Goal: Task Accomplishment & Management: Use online tool/utility

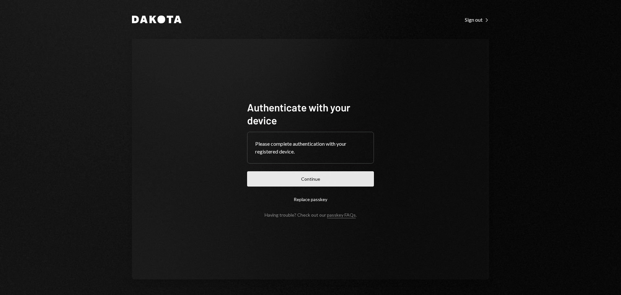
click at [302, 184] on button "Continue" at bounding box center [310, 178] width 127 height 15
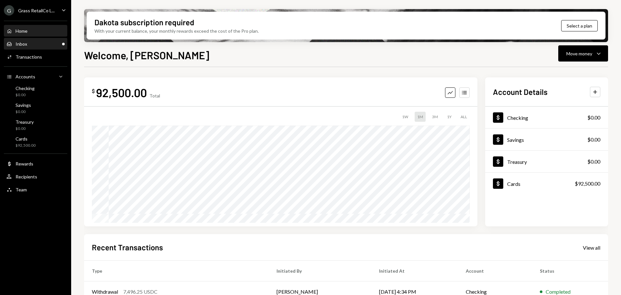
click at [31, 43] on div "Inbox Inbox" at bounding box center [35, 44] width 58 height 6
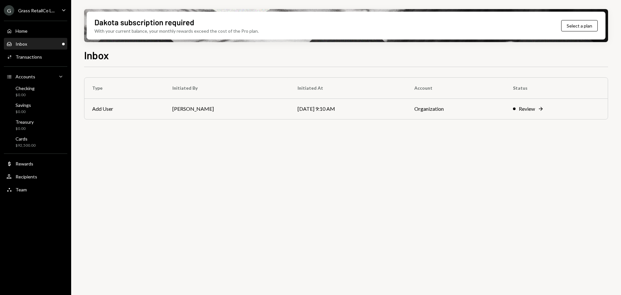
click at [46, 5] on div "G Grass RetailCo L..." at bounding box center [29, 10] width 51 height 10
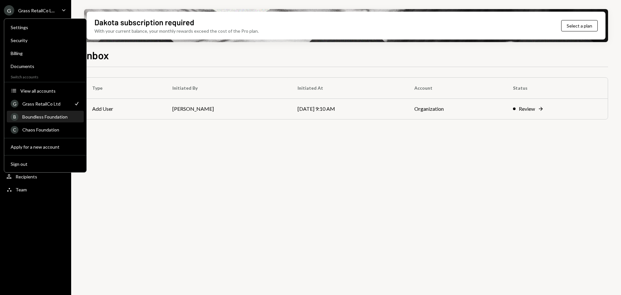
click at [50, 120] on div "B Boundless Foundation" at bounding box center [45, 116] width 69 height 11
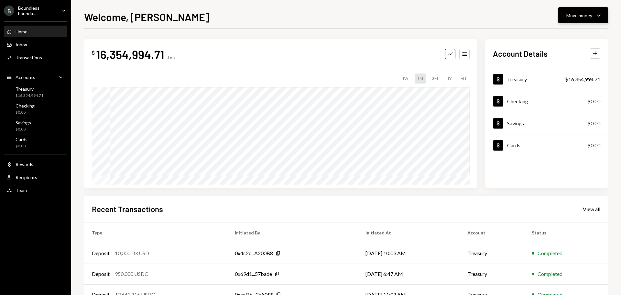
click at [583, 14] on div "Move money" at bounding box center [580, 15] width 26 height 7
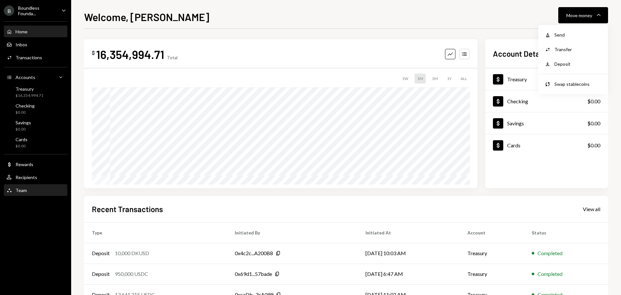
click at [19, 189] on div "Team" at bounding box center [21, 190] width 11 height 6
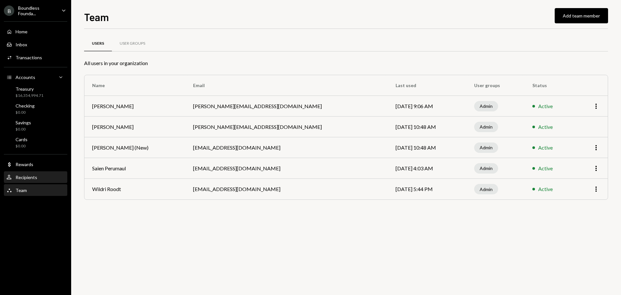
click at [30, 177] on div "Recipients" at bounding box center [27, 177] width 22 height 6
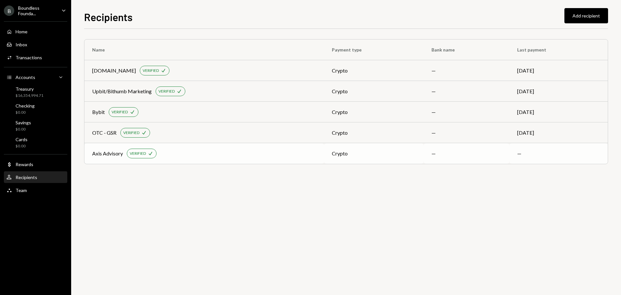
click at [223, 155] on div "Axis Advisory VERIFIED Check" at bounding box center [204, 154] width 224 height 10
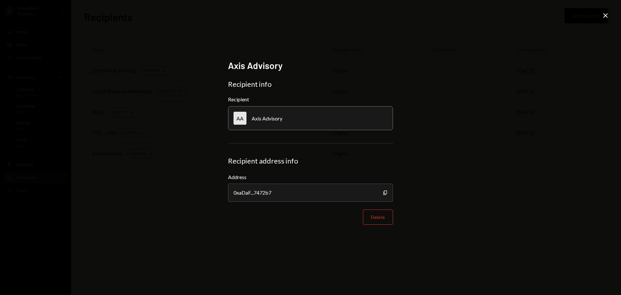
click at [606, 12] on icon "Close" at bounding box center [606, 16] width 8 height 8
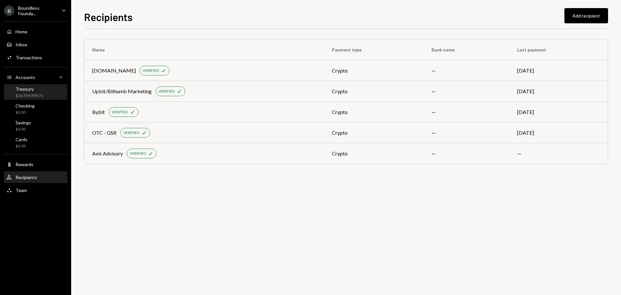
click at [25, 95] on div "$16,354,994.71" at bounding box center [30, 96] width 28 height 6
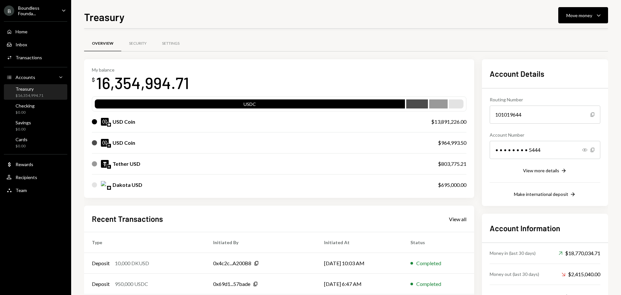
scroll to position [74, 0]
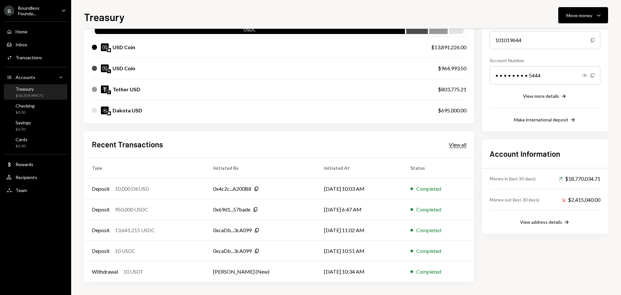
click at [463, 142] on div "View all" at bounding box center [457, 144] width 17 height 6
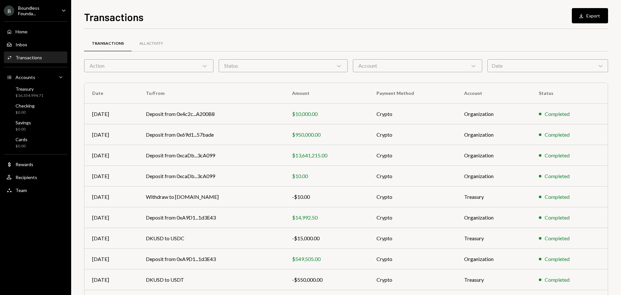
click at [199, 66] on div "Action Chevron Down" at bounding box center [148, 65] width 129 height 13
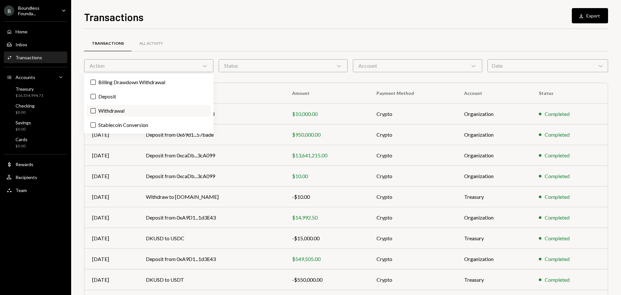
click at [101, 112] on label "Withdrawal" at bounding box center [149, 111] width 124 height 12
click at [96, 112] on button "Withdrawal" at bounding box center [93, 110] width 5 height 5
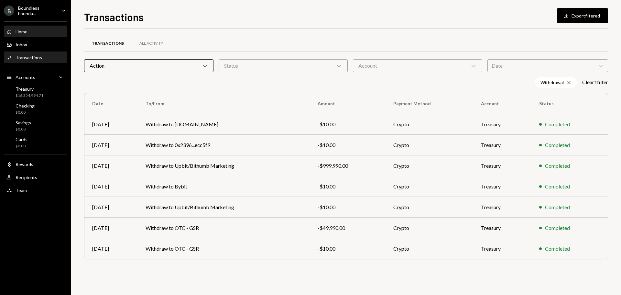
click at [28, 32] on div "Home Home" at bounding box center [35, 32] width 58 height 6
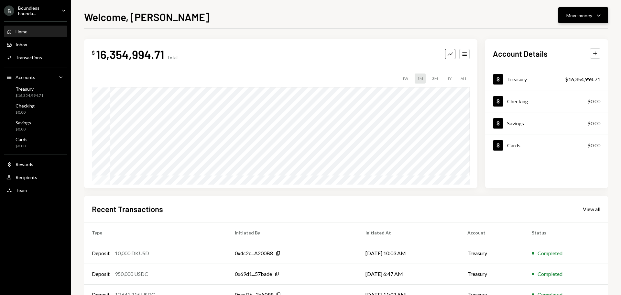
click at [593, 7] on div "Welcome, Bret Move money Caret Down $ 16,354,994.71 Total Graph Accounts 1W 1M …" at bounding box center [346, 147] width 550 height 295
click at [593, 18] on div "Move money Caret Down" at bounding box center [584, 15] width 34 height 8
click at [563, 33] on div "Send" at bounding box center [578, 34] width 47 height 7
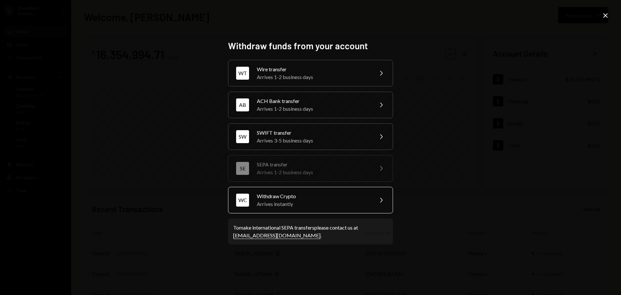
click at [271, 205] on div "Arrives instantly" at bounding box center [313, 204] width 113 height 8
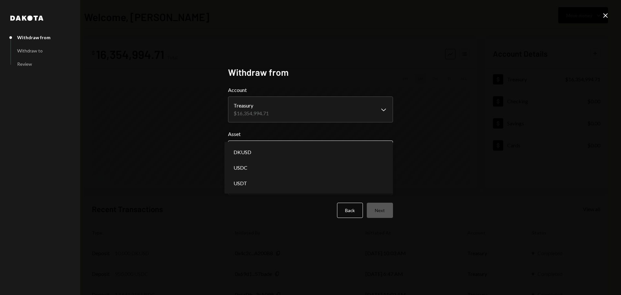
click at [257, 148] on body "B Boundless Founda... Caret Down Home Home Inbox Inbox Activities Transactions …" at bounding box center [310, 147] width 621 height 295
select select "****"
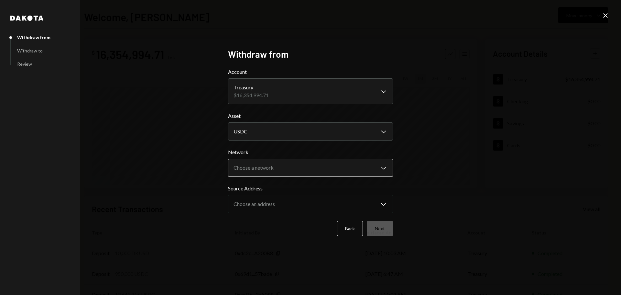
click at [247, 172] on body "B Boundless Founda... Caret Down Home Home Inbox Inbox Activities Transactions …" at bounding box center [310, 147] width 621 height 295
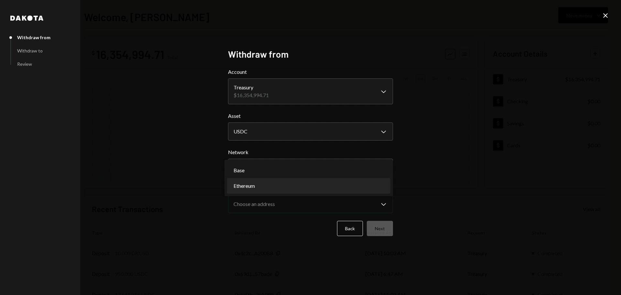
select select "**********"
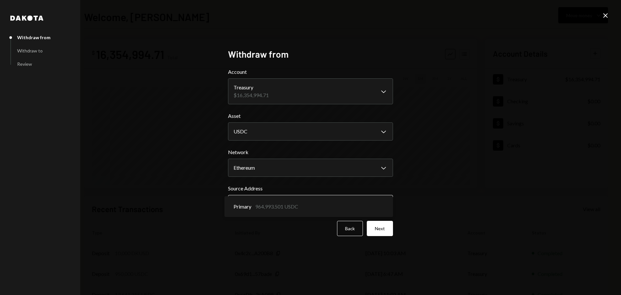
click at [250, 205] on body "B Boundless Founda... Caret Down Home Home Inbox Inbox Activities Transactions …" at bounding box center [310, 147] width 621 height 295
click at [266, 229] on div "Back Next" at bounding box center [310, 228] width 165 height 15
drag, startPoint x: 385, startPoint y: 227, endPoint x: 380, endPoint y: 224, distance: 5.6
click at [385, 228] on button "Next" at bounding box center [380, 228] width 26 height 15
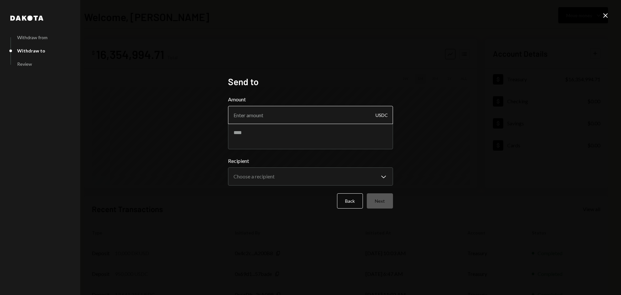
click at [274, 116] on input "Amount" at bounding box center [310, 115] width 165 height 18
type input "10"
click at [263, 134] on textarea at bounding box center [310, 136] width 165 height 26
click at [252, 132] on textarea at bounding box center [310, 136] width 165 height 26
paste textarea "****"
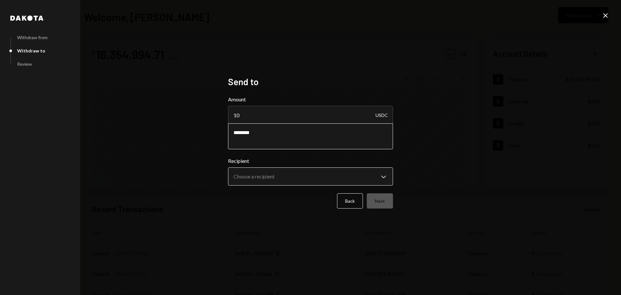
type textarea "********"
click at [246, 176] on body "B Boundless Founda... Caret Down Home Home Inbox Inbox Activities Transactions …" at bounding box center [310, 147] width 621 height 295
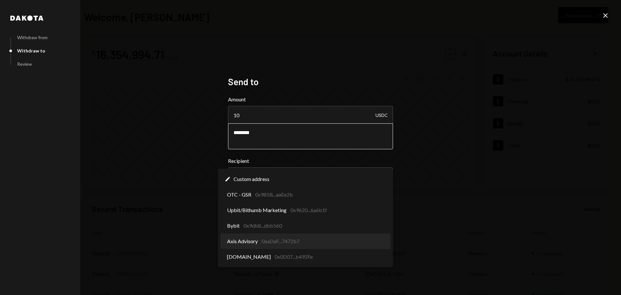
select select "**********"
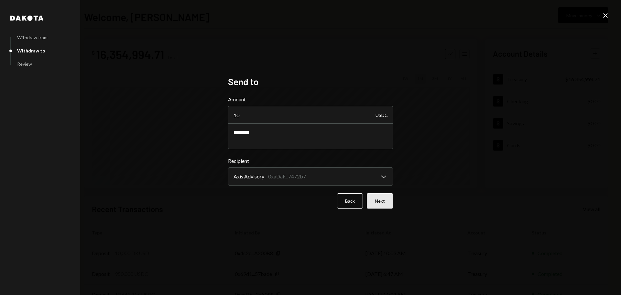
click at [388, 200] on button "Next" at bounding box center [380, 200] width 26 height 15
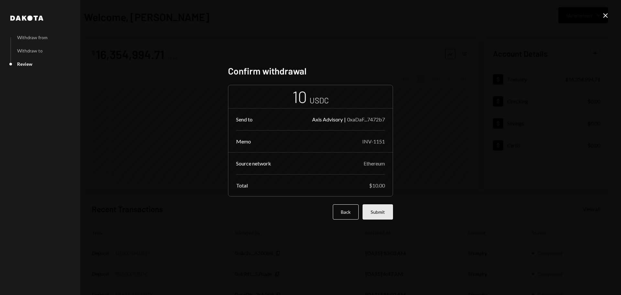
click at [371, 216] on button "Submit" at bounding box center [378, 211] width 30 height 15
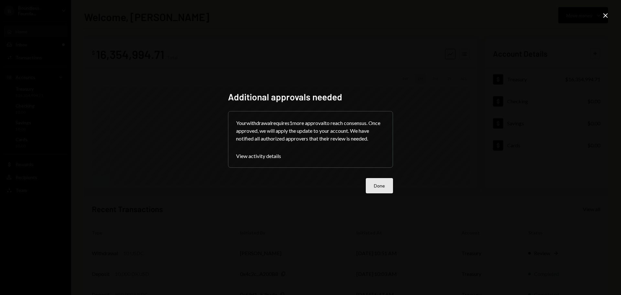
click at [381, 185] on button "Done" at bounding box center [379, 185] width 27 height 15
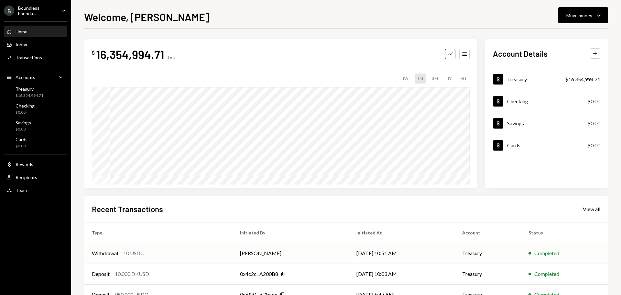
click at [138, 251] on div "10 USDC" at bounding box center [133, 253] width 21 height 8
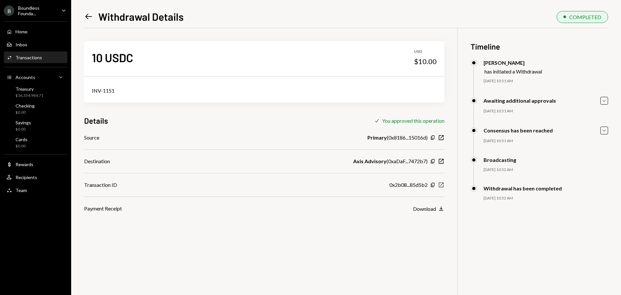
click at [441, 183] on icon "button" at bounding box center [441, 185] width 5 height 5
